Goal: Obtain resource: Download file/media

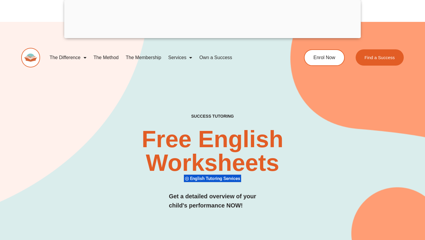
click at [215, 37] on div at bounding box center [212, 37] width 296 height 0
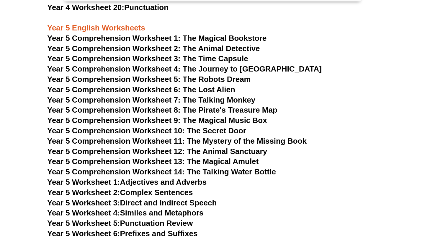
scroll to position [2820, 0]
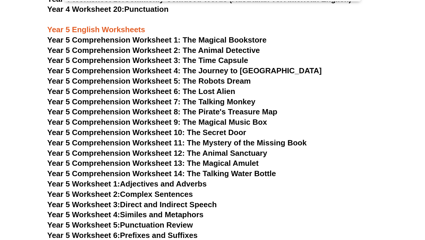
click at [113, 38] on span "Year 5 Comprehension Worksheet 1: The Magical Bookstore" at bounding box center [156, 39] width 219 height 9
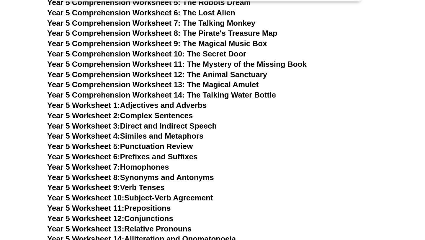
scroll to position [2888, 0]
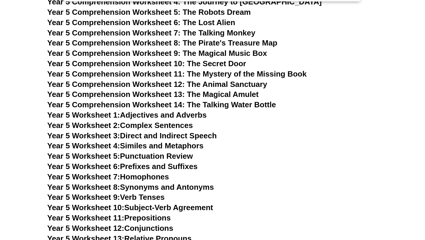
drag, startPoint x: 334, startPoint y: 54, endPoint x: 335, endPoint y: 99, distance: 44.8
click at [335, 99] on h3 "Year 5 Comprehension Worksheet 13: The Magical Amulet" at bounding box center [212, 94] width 330 height 10
click at [310, 22] on h3 "Year 5 Comprehension Worksheet 6: The Lost Alien" at bounding box center [212, 23] width 330 height 10
click at [196, 114] on link "Year 5 Worksheet 1: Adjectives and Adverbs" at bounding box center [126, 114] width 159 height 9
click at [273, 166] on h3 "Year 5 Worksheet 6: Prefixes and Suffixes" at bounding box center [212, 166] width 330 height 10
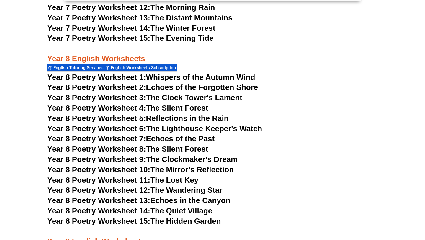
scroll to position [3854, 0]
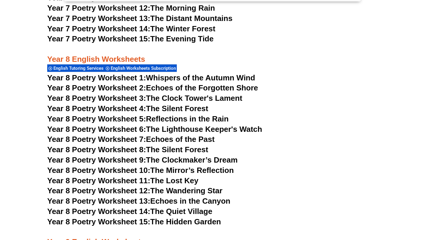
click at [200, 73] on link "Year 8 Poetry Worksheet 1: Whispers of the Autumn Wind" at bounding box center [151, 77] width 208 height 9
click at [145, 83] on span "Year 8 Poetry Worksheet 2:" at bounding box center [96, 87] width 99 height 9
click at [342, 83] on h3 "Year 8 Poetry Worksheet 2: Echoes of the Forgotten Shore" at bounding box center [212, 88] width 330 height 10
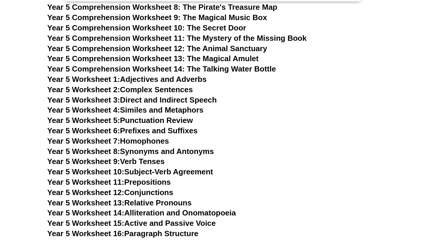
scroll to position [2923, 0]
